Goal: Find specific page/section: Find specific page/section

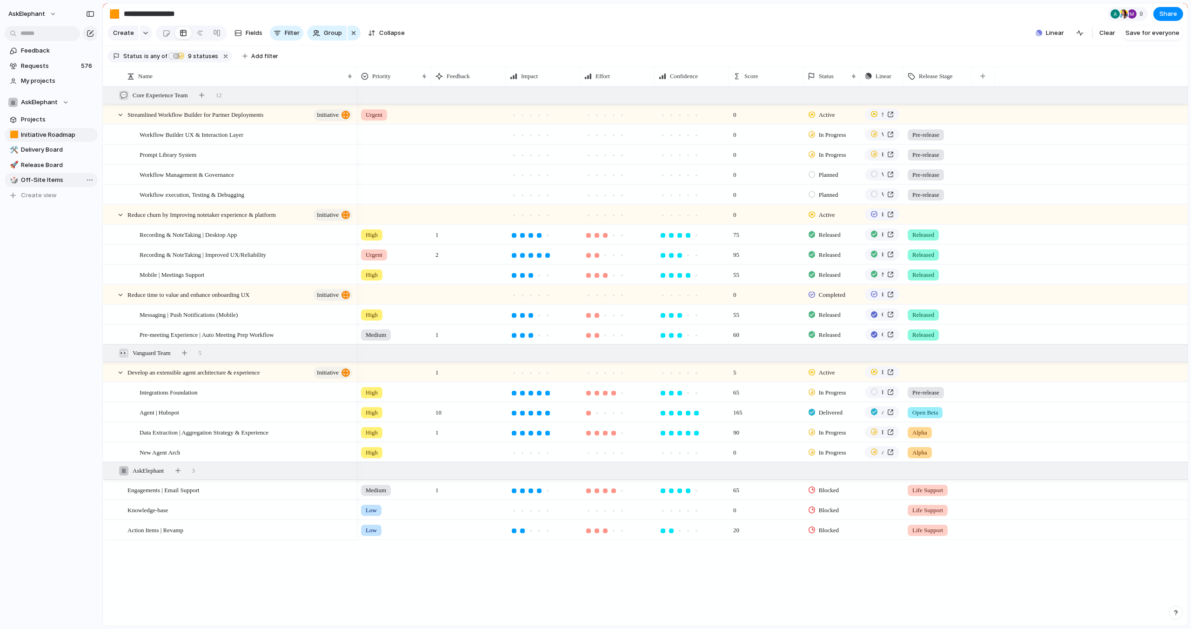
click at [45, 173] on link "🎲 Off-Site Items" at bounding box center [51, 180] width 93 height 14
type input "**********"
